Goal: Information Seeking & Learning: Learn about a topic

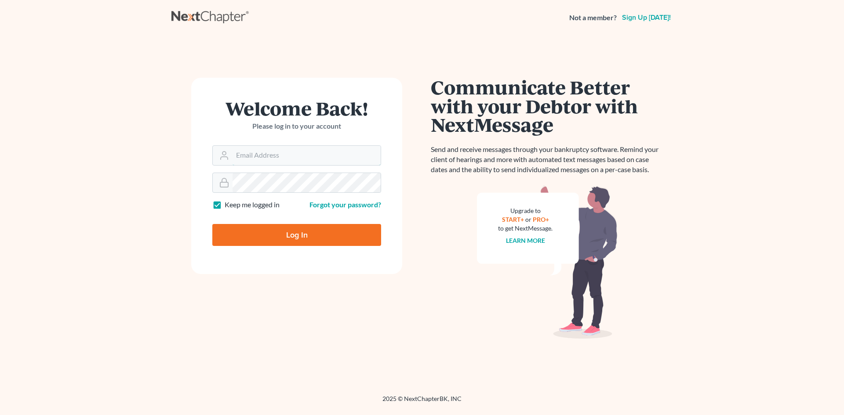
type input "[EMAIL_ADDRESS][DOMAIN_NAME]"
click at [228, 17] on link at bounding box center [210, 18] width 79 height 16
type input "[EMAIL_ADDRESS][DOMAIN_NAME]"
click at [518, 239] on link "Learn more" at bounding box center [525, 240] width 39 height 7
